Goal: Task Accomplishment & Management: Complete application form

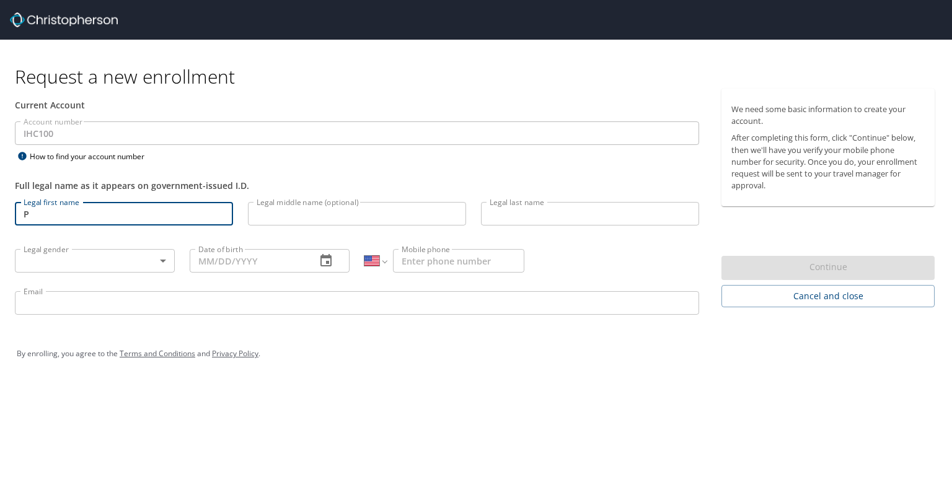
select select "US"
type input "[PERSON_NAME]"
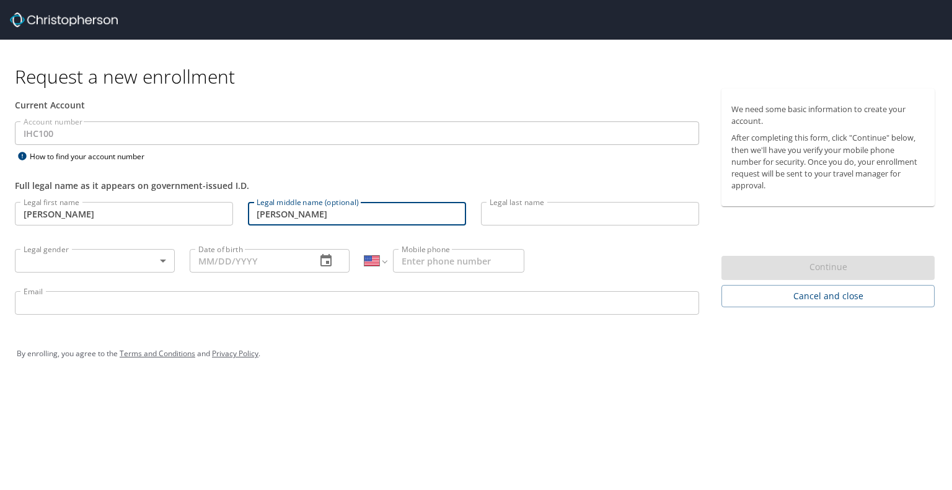
type input "[PERSON_NAME]"
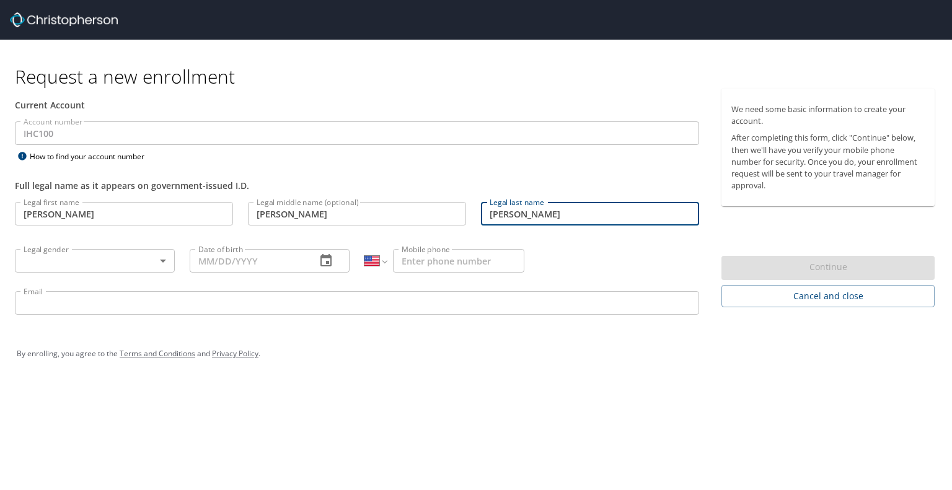
type input "[PERSON_NAME]"
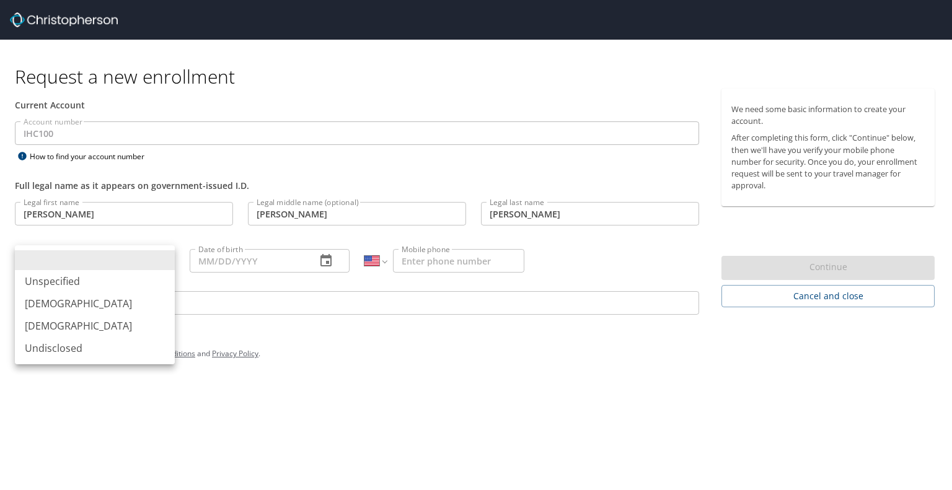
click at [70, 261] on body "Request a new enrollment Current Account Account number IHC100 Account number H…" at bounding box center [476, 245] width 952 height 490
click at [66, 304] on li "[DEMOGRAPHIC_DATA]" at bounding box center [95, 303] width 160 height 22
type input "[DEMOGRAPHIC_DATA]"
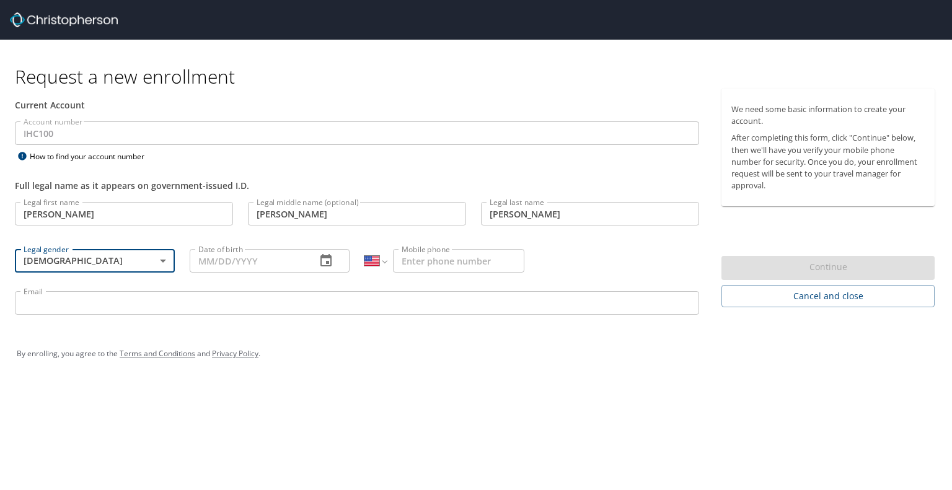
click at [289, 259] on input "Date of birth" at bounding box center [248, 261] width 116 height 24
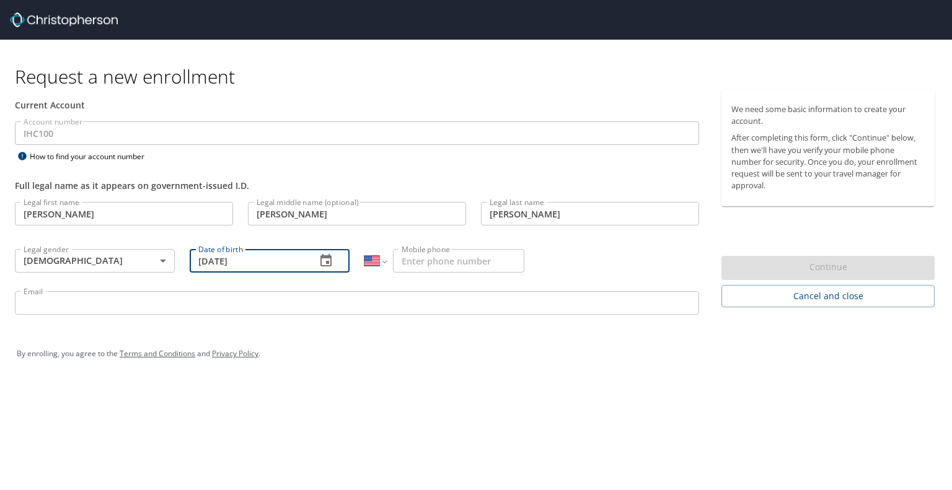
type input "[DATE]"
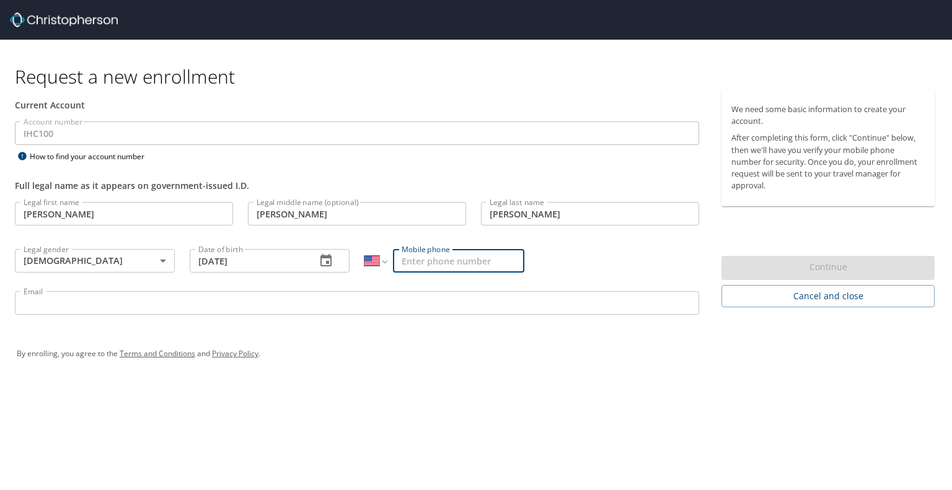
click at [424, 270] on input "Mobile phone" at bounding box center [458, 261] width 131 height 24
type input "[PHONE_NUMBER]"
click at [628, 266] on div "Legal first name [PERSON_NAME] Legal first name Legal middle name (optional) [P…" at bounding box center [356, 260] width 699 height 131
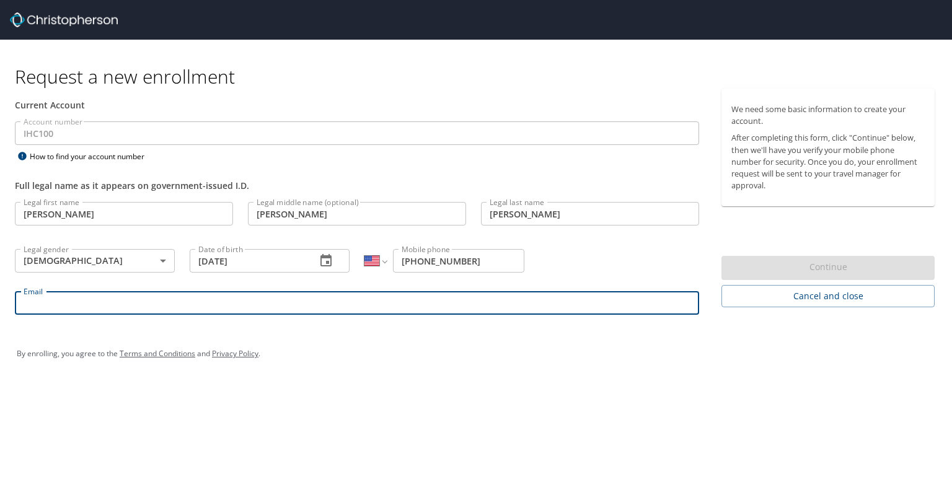
click at [333, 296] on input "Email" at bounding box center [357, 303] width 684 height 24
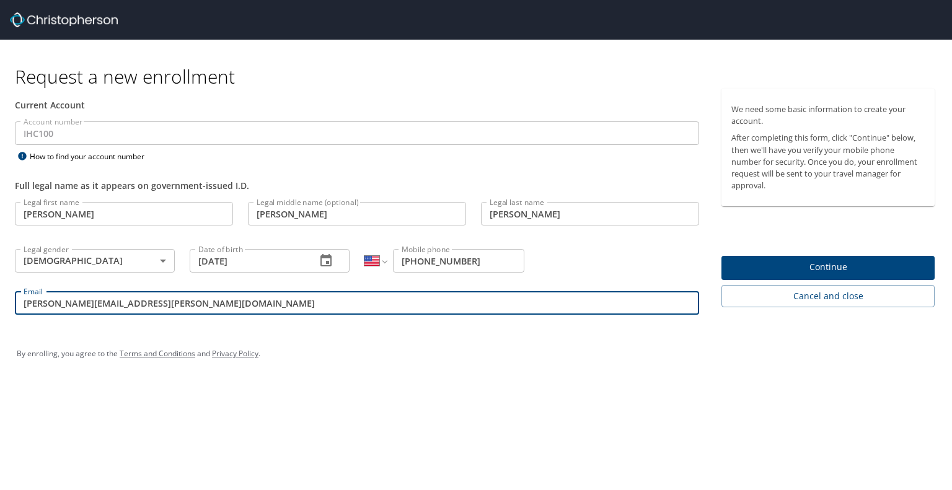
type input "[PERSON_NAME][EMAIL_ADDRESS][PERSON_NAME][DOMAIN_NAME]"
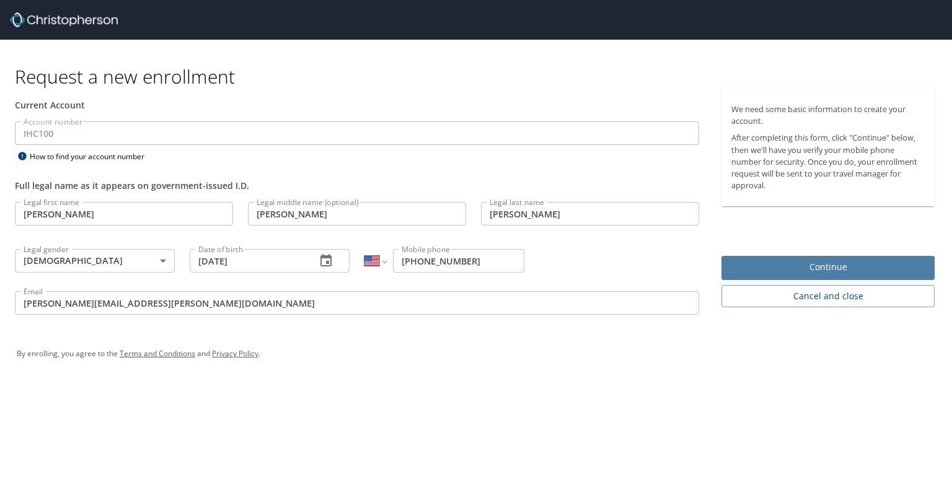
click at [787, 266] on span "Continue" at bounding box center [827, 267] width 193 height 15
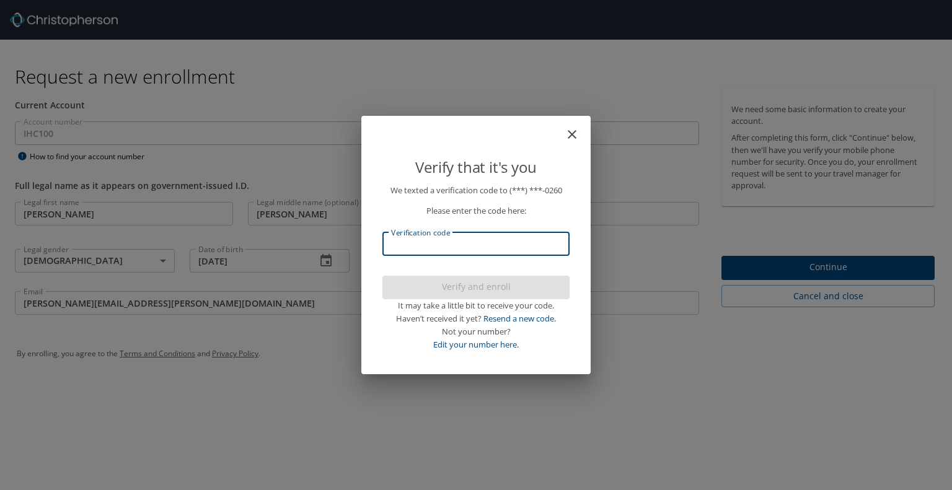
click at [483, 245] on input "Verification code" at bounding box center [475, 244] width 187 height 24
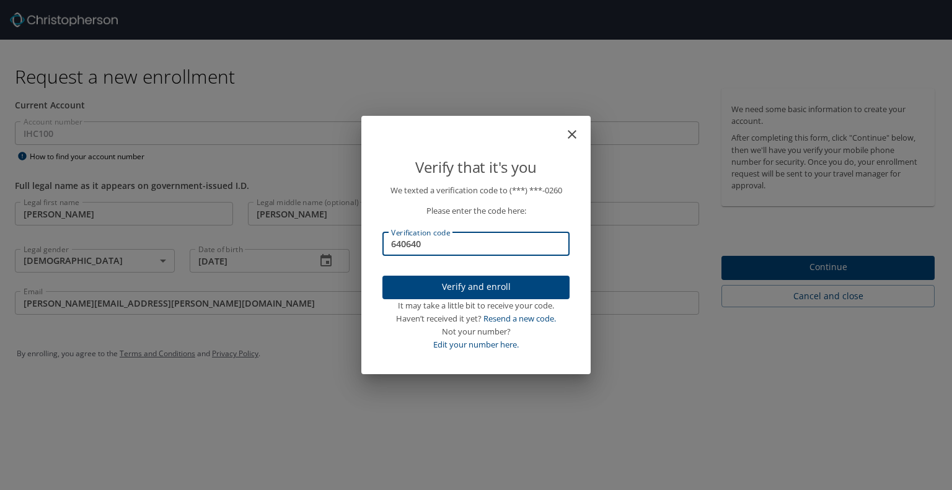
type input "640640"
click at [474, 287] on span "Verify and enroll" at bounding box center [475, 286] width 167 height 15
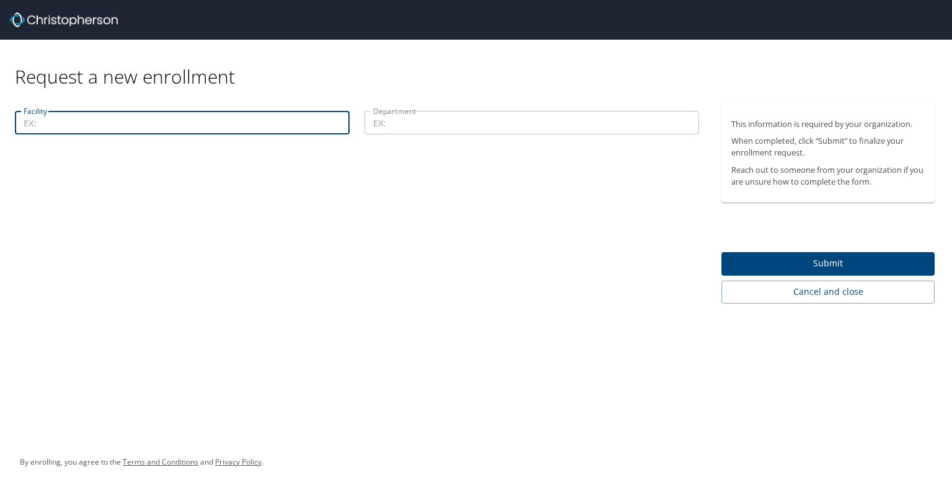
click at [104, 125] on input "Facility" at bounding box center [182, 123] width 335 height 24
type input "11000"
click at [448, 118] on input "Department" at bounding box center [531, 123] width 335 height 24
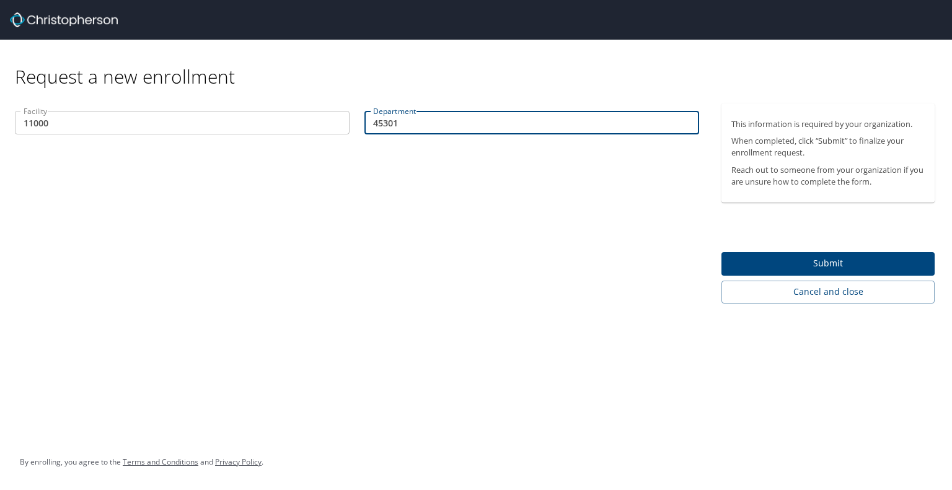
type input "45301"
click at [735, 252] on button "Submit" at bounding box center [827, 264] width 213 height 24
